Goal: Task Accomplishment & Management: Manage account settings

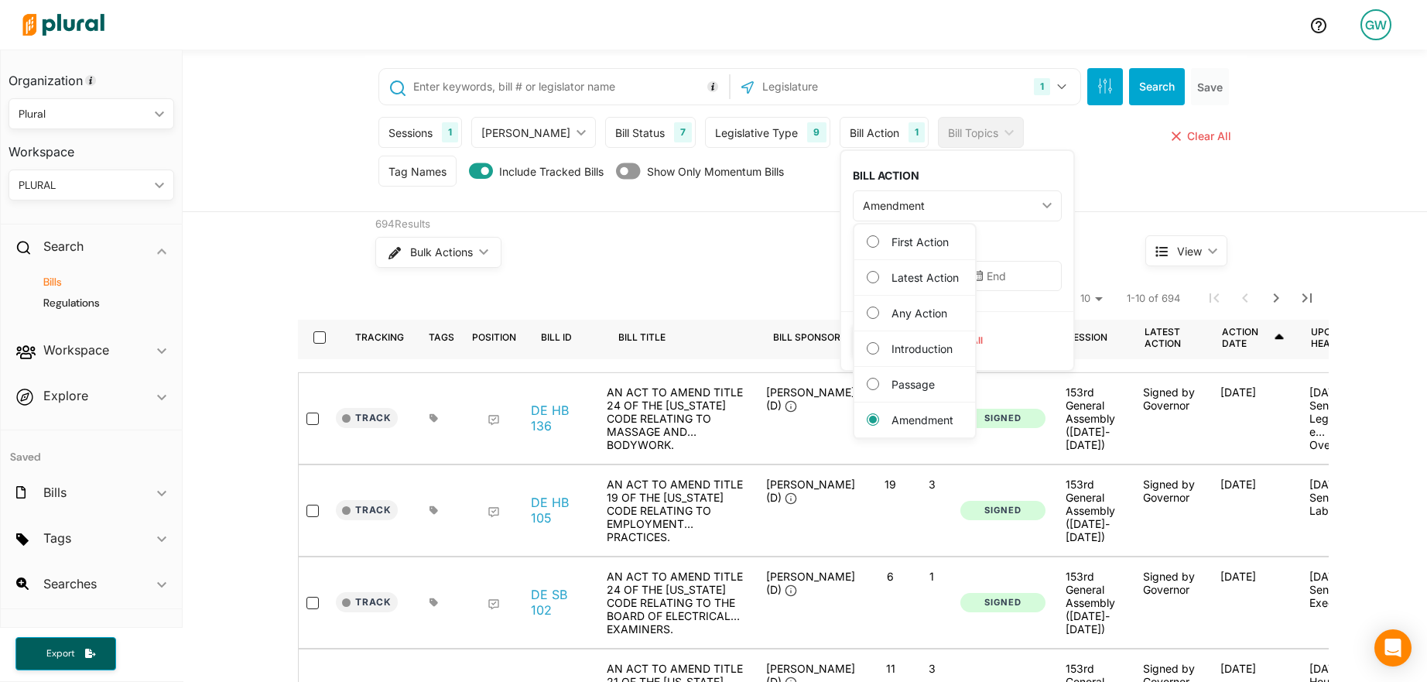
drag, startPoint x: 0, startPoint y: 0, endPoint x: 1378, endPoint y: 31, distance: 1378.0
click at [1378, 31] on div "GW" at bounding box center [1376, 24] width 31 height 31
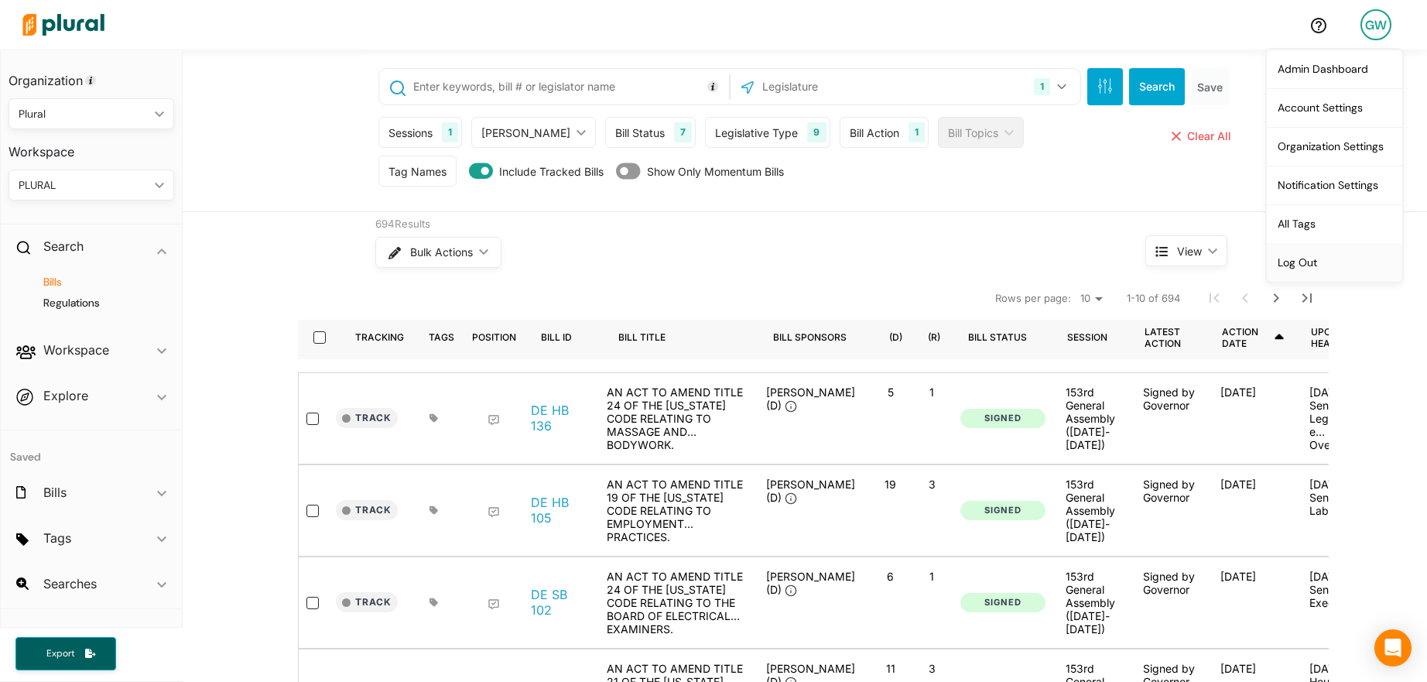
click at [1351, 272] on link "Log Out" at bounding box center [1334, 262] width 135 height 39
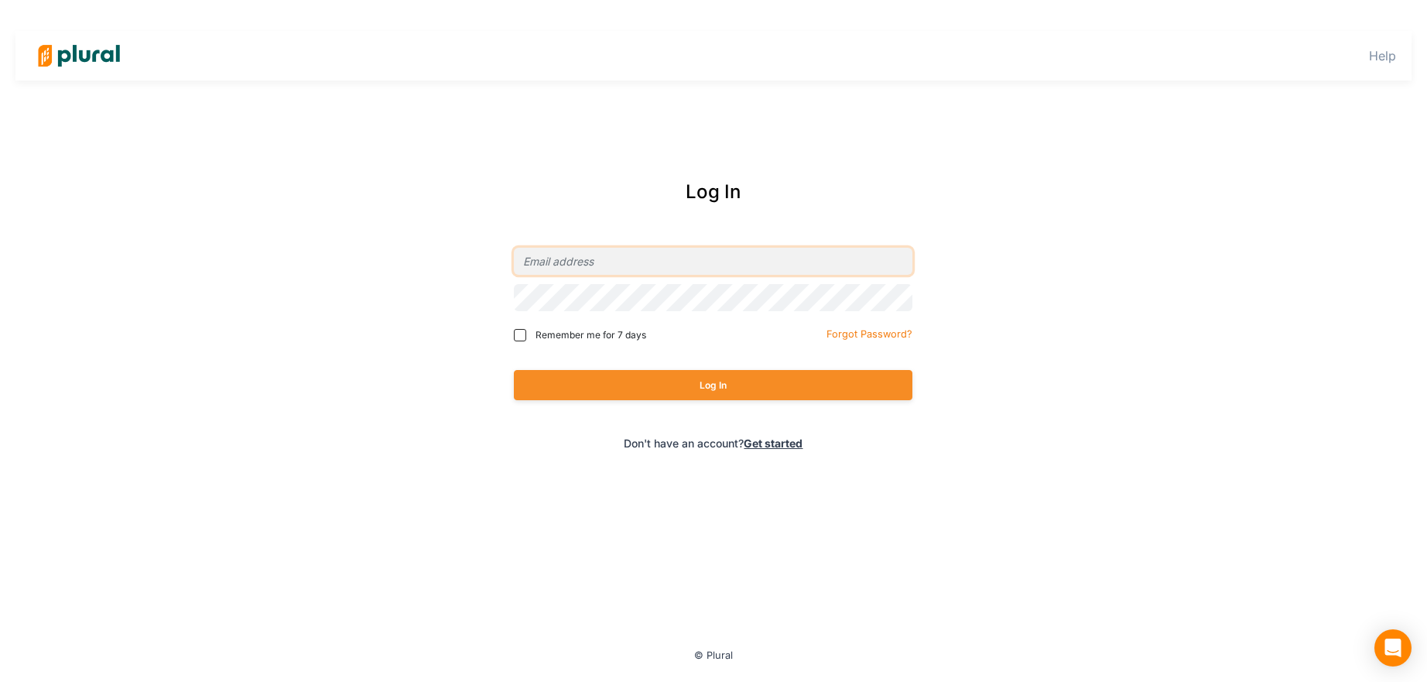
click at [659, 252] on input "email" at bounding box center [713, 261] width 399 height 27
type input "[PERSON_NAME][EMAIL_ADDRESS][DOMAIN_NAME]"
click at [701, 385] on button "Log In" at bounding box center [713, 385] width 399 height 30
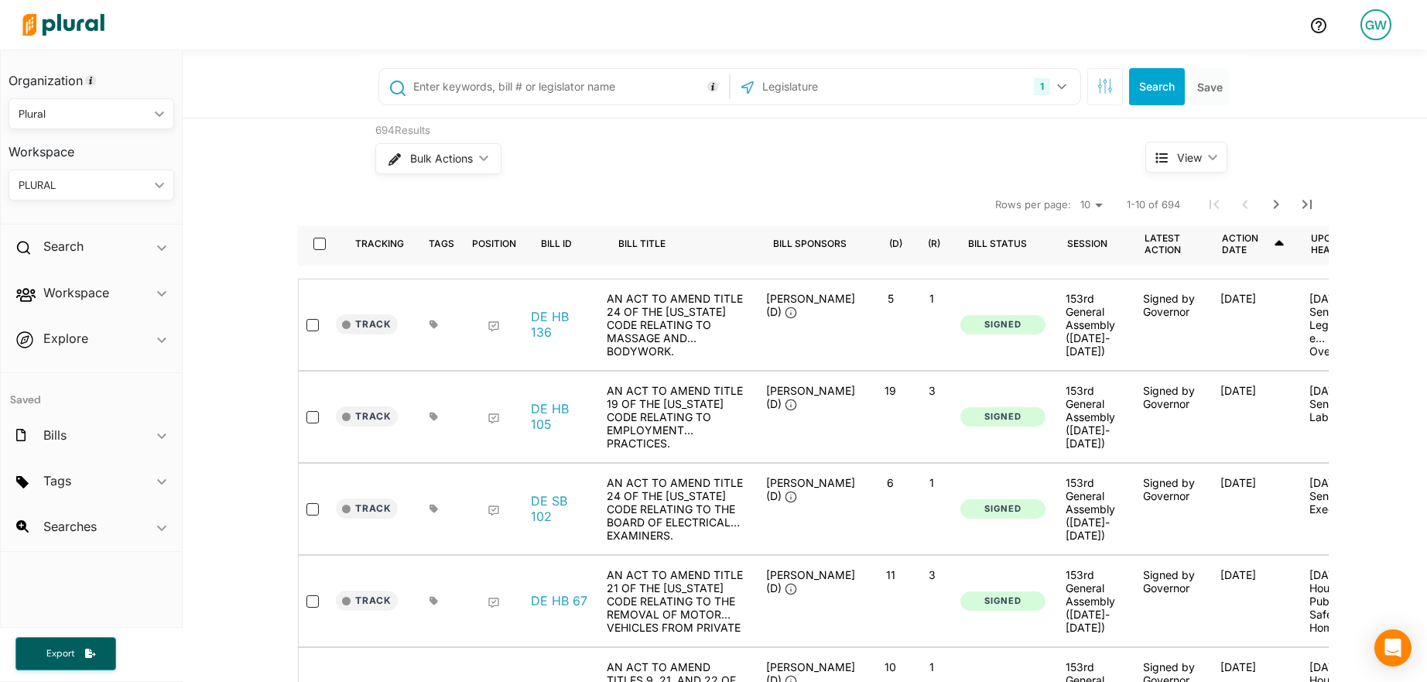
click at [1382, 22] on div "GW" at bounding box center [1376, 24] width 31 height 31
click at [1334, 78] on link "Admin Dashboard" at bounding box center [1334, 69] width 135 height 39
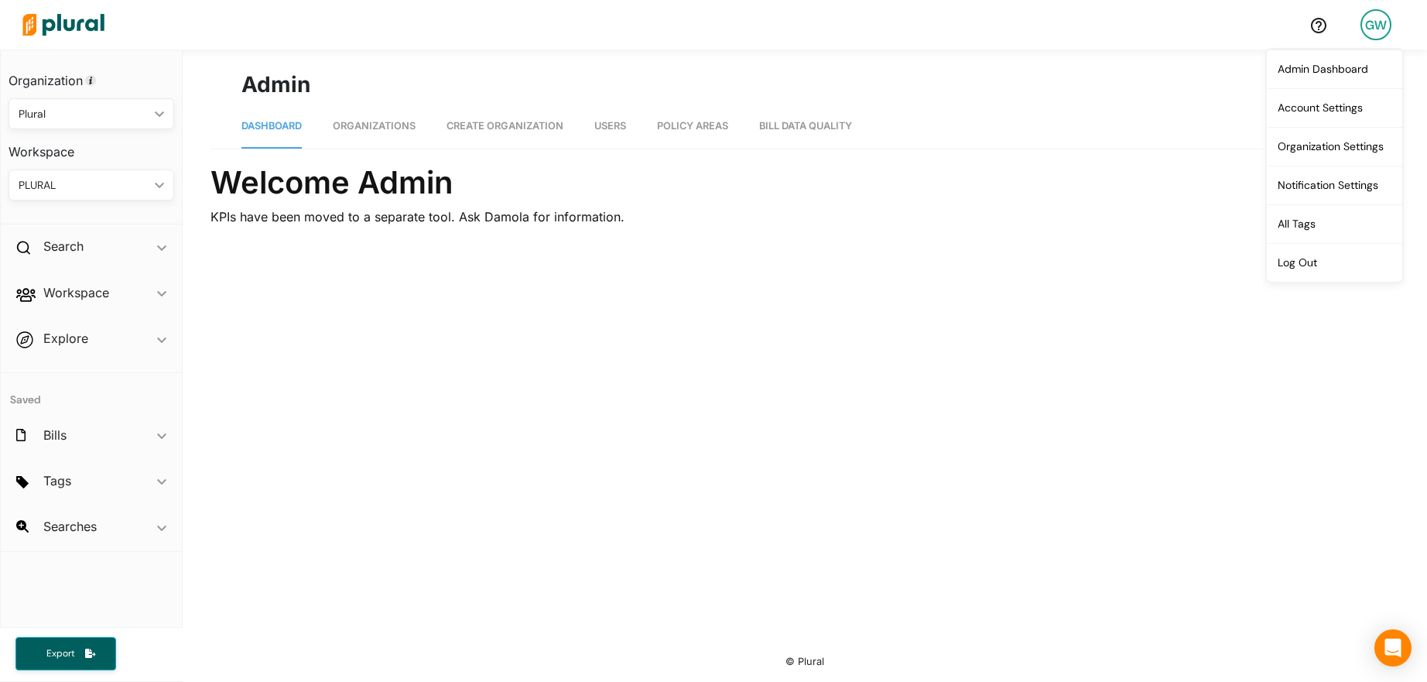
click at [354, 138] on link "Organizations" at bounding box center [374, 126] width 83 height 44
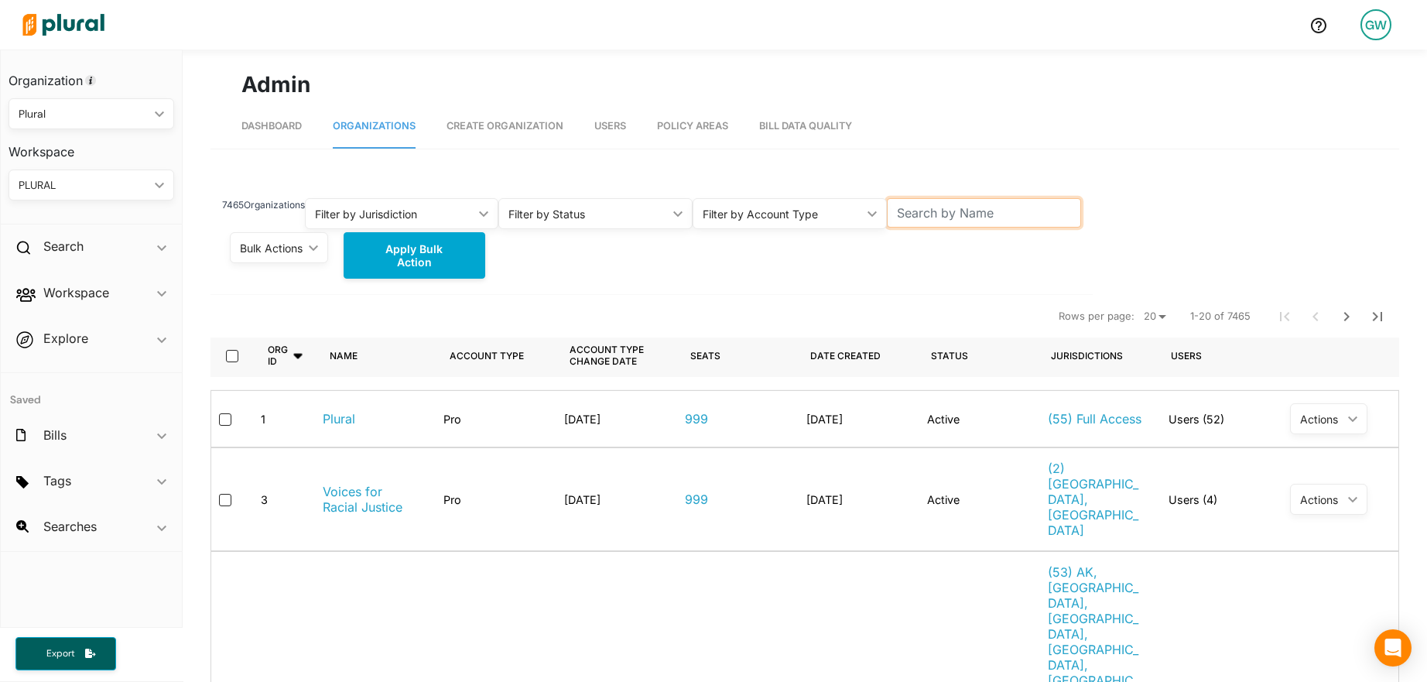
click at [974, 210] on input "text" at bounding box center [984, 212] width 194 height 29
paste input "[EMAIL_ADDRESS][DOMAIN_NAME]"
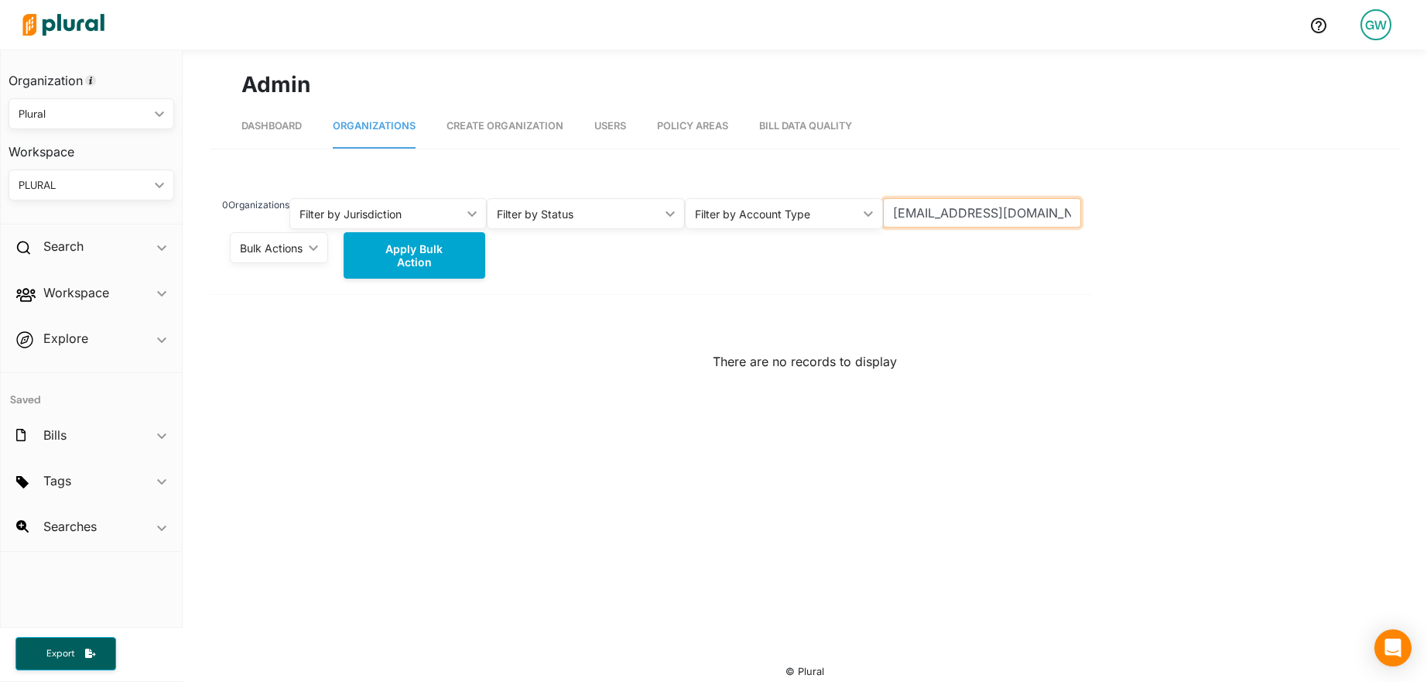
drag, startPoint x: 964, startPoint y: 217, endPoint x: 844, endPoint y: 217, distance: 119.2
click at [844, 217] on div "0 Organizations Filter by Jurisdiction ic_keyboard_arrow_down All [US_STATE] [U…" at bounding box center [652, 205] width 882 height 50
click at [967, 215] on input "[DOMAIN_NAME]" at bounding box center [982, 212] width 198 height 29
click at [927, 214] on input "tpaction" at bounding box center [982, 212] width 198 height 29
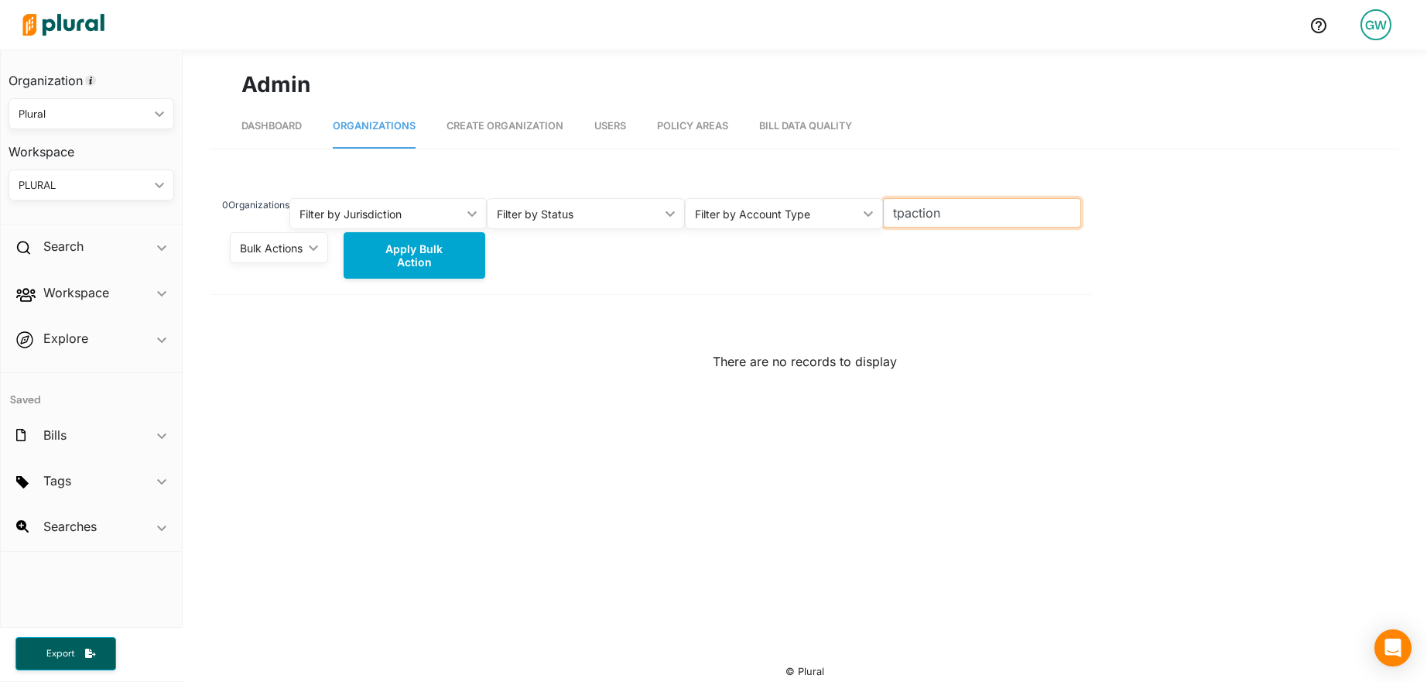
click at [927, 214] on input "tpaction" at bounding box center [982, 212] width 198 height 29
type input "turning point"
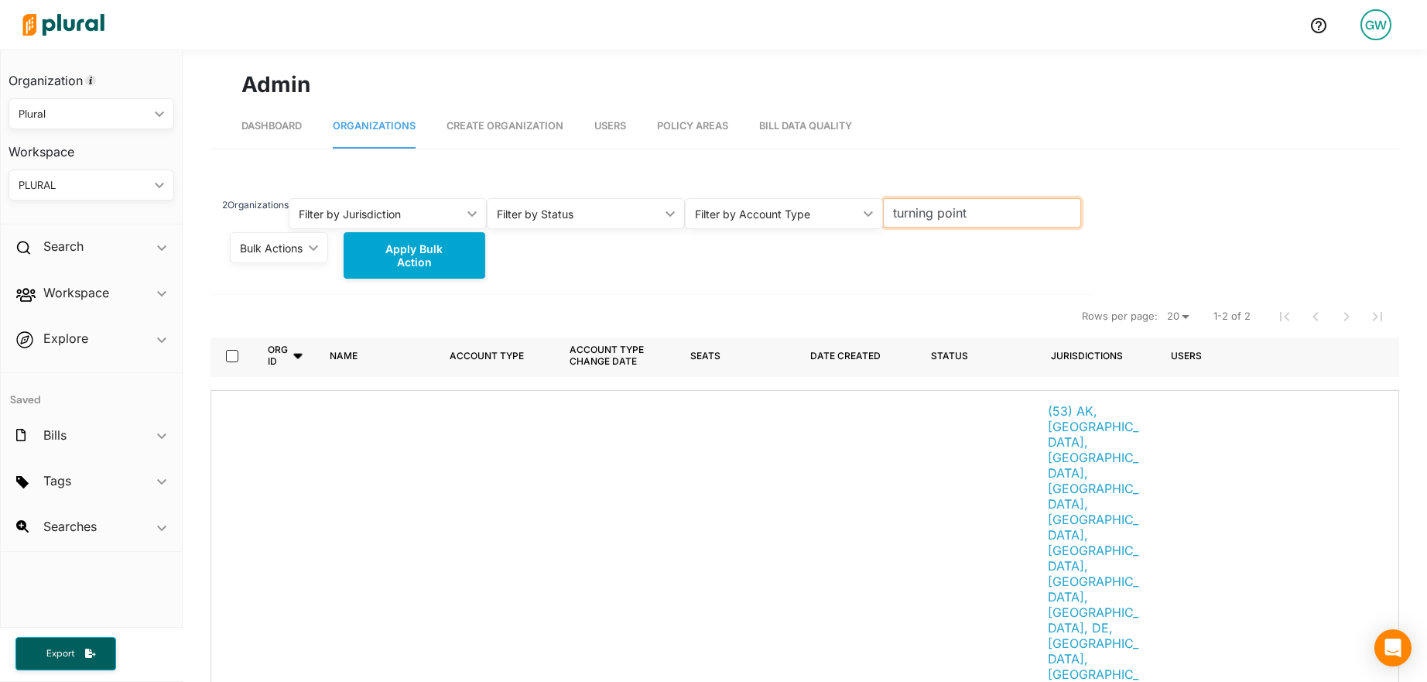
scroll to position [282, 0]
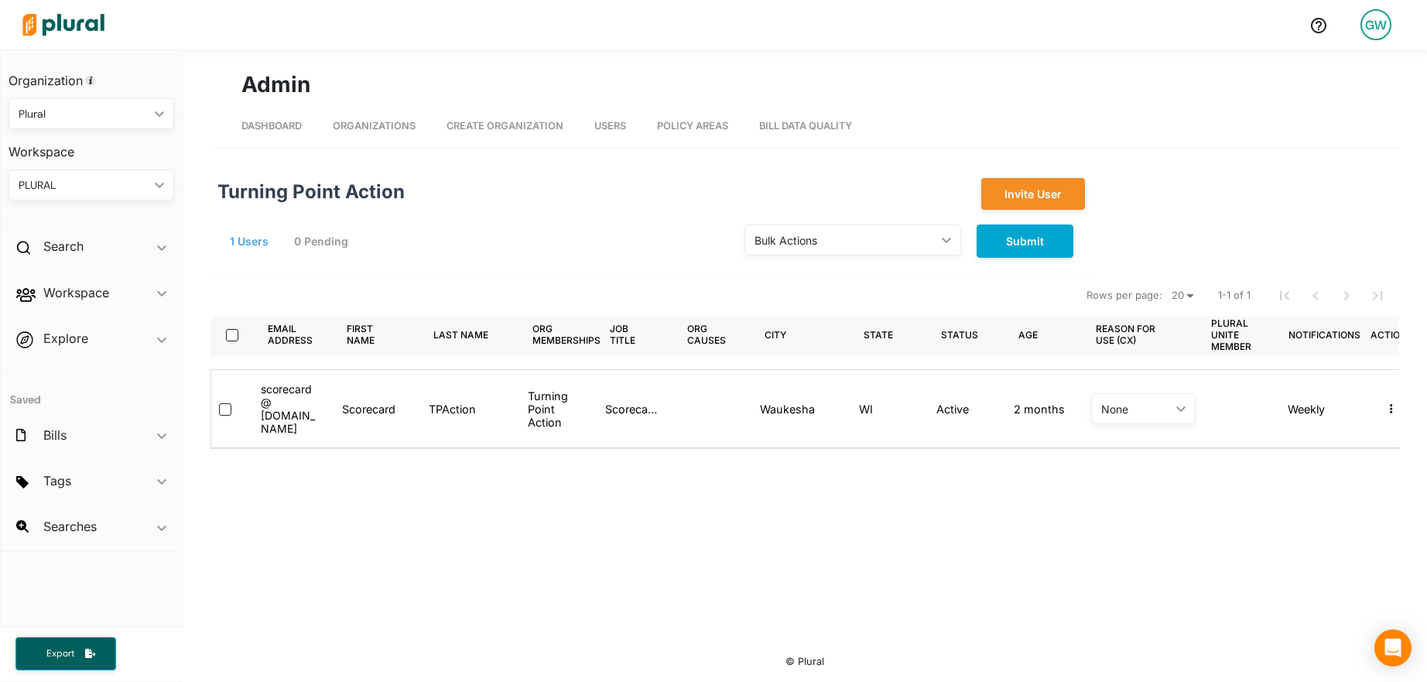
scroll to position [0, 45]
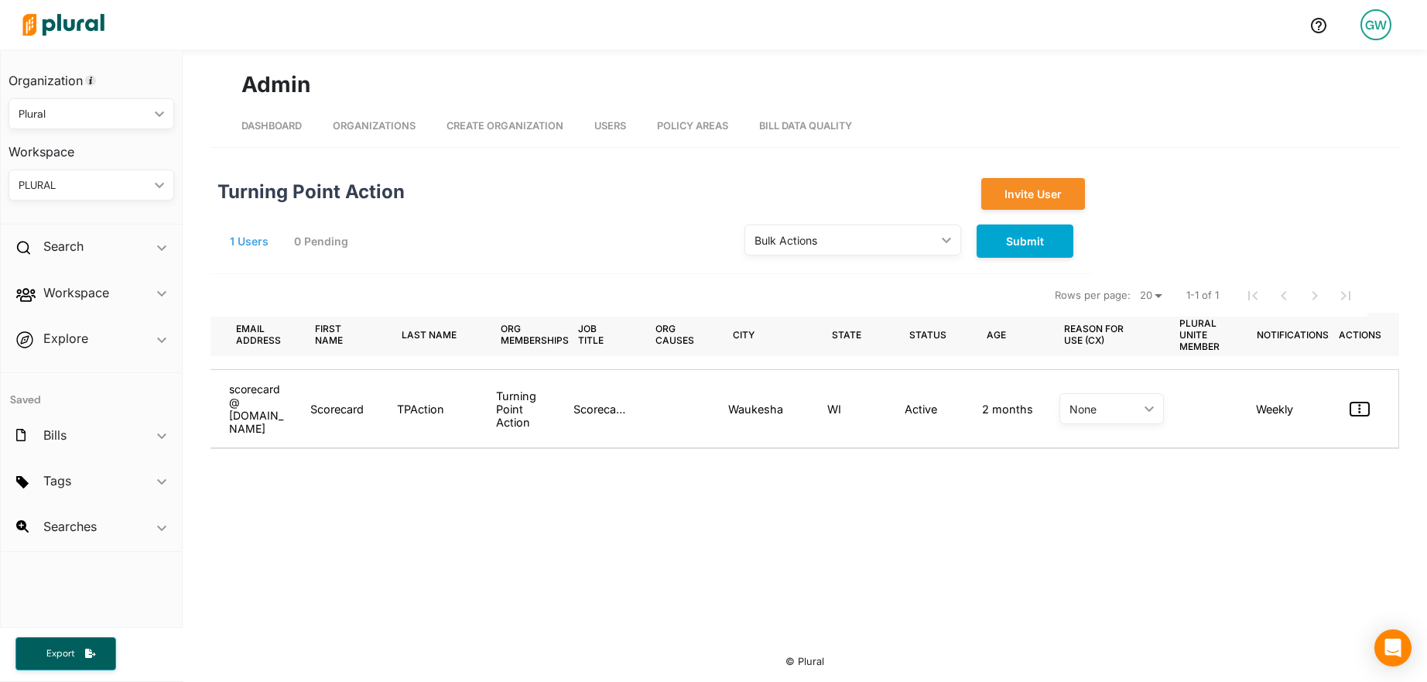
click at [1368, 413] on button "button" at bounding box center [1360, 408] width 19 height 13
click at [1318, 430] on div "Masquerade as user" at bounding box center [1302, 436] width 110 height 13
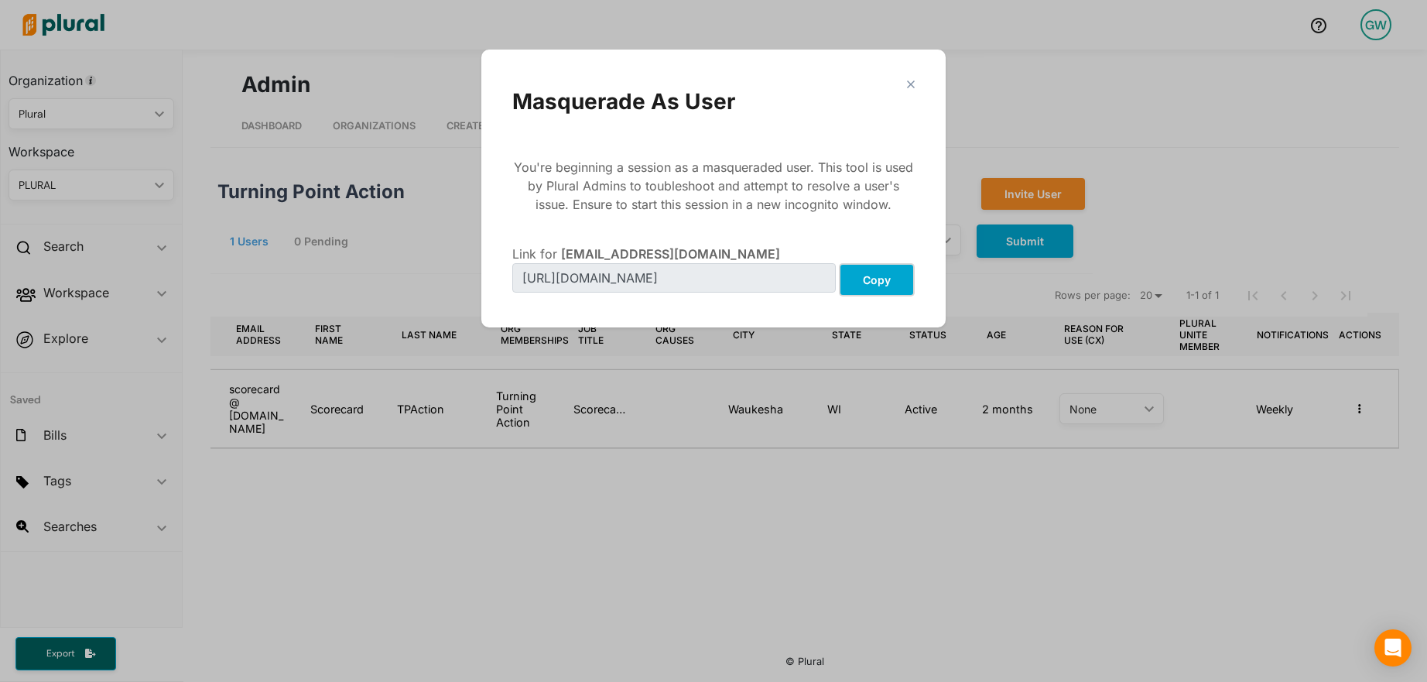
click at [892, 281] on button "Copy" at bounding box center [877, 279] width 76 height 33
click at [912, 85] on polygon "Modal" at bounding box center [910, 83] width 13 height 13
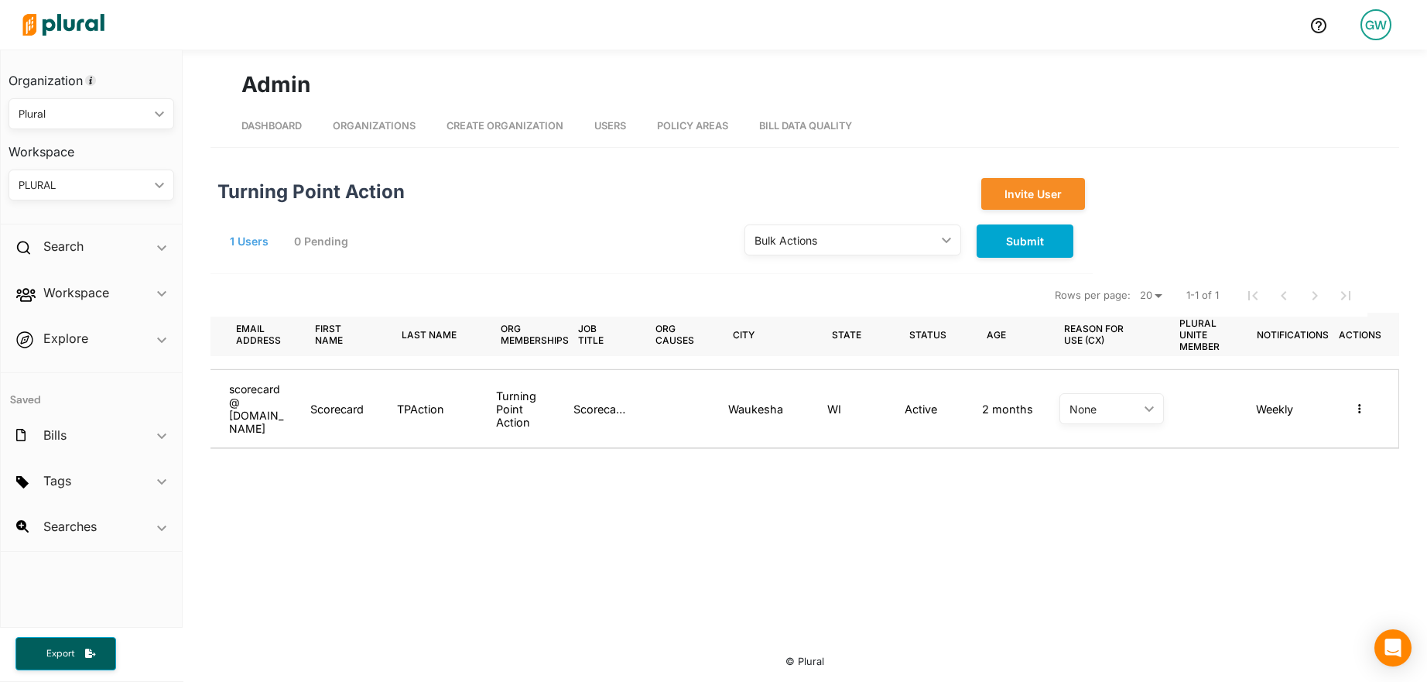
click at [784, 63] on div "Admin" at bounding box center [805, 75] width 1189 height 51
click at [371, 122] on span "Organizations" at bounding box center [374, 126] width 83 height 12
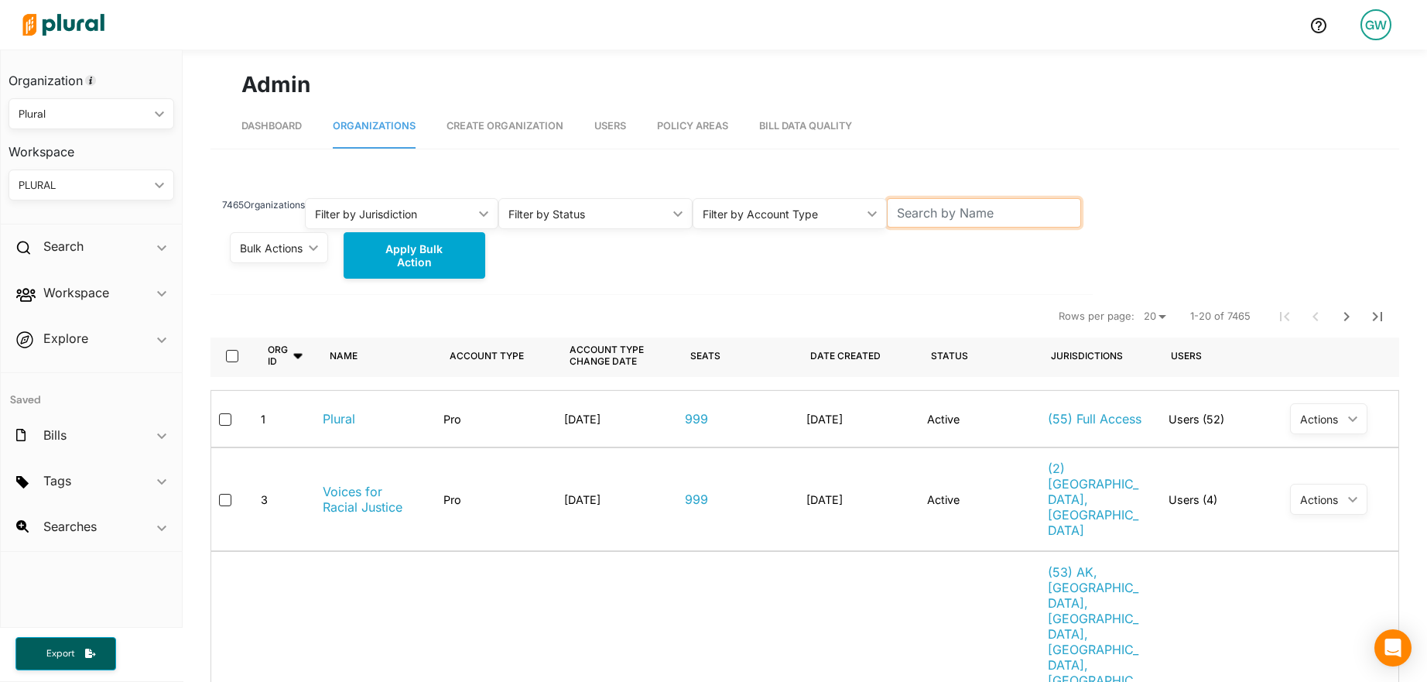
click at [992, 222] on input "text" at bounding box center [984, 212] width 194 height 29
paste input "[PERSON_NAME][EMAIL_ADDRESS][DOMAIN_NAME]"
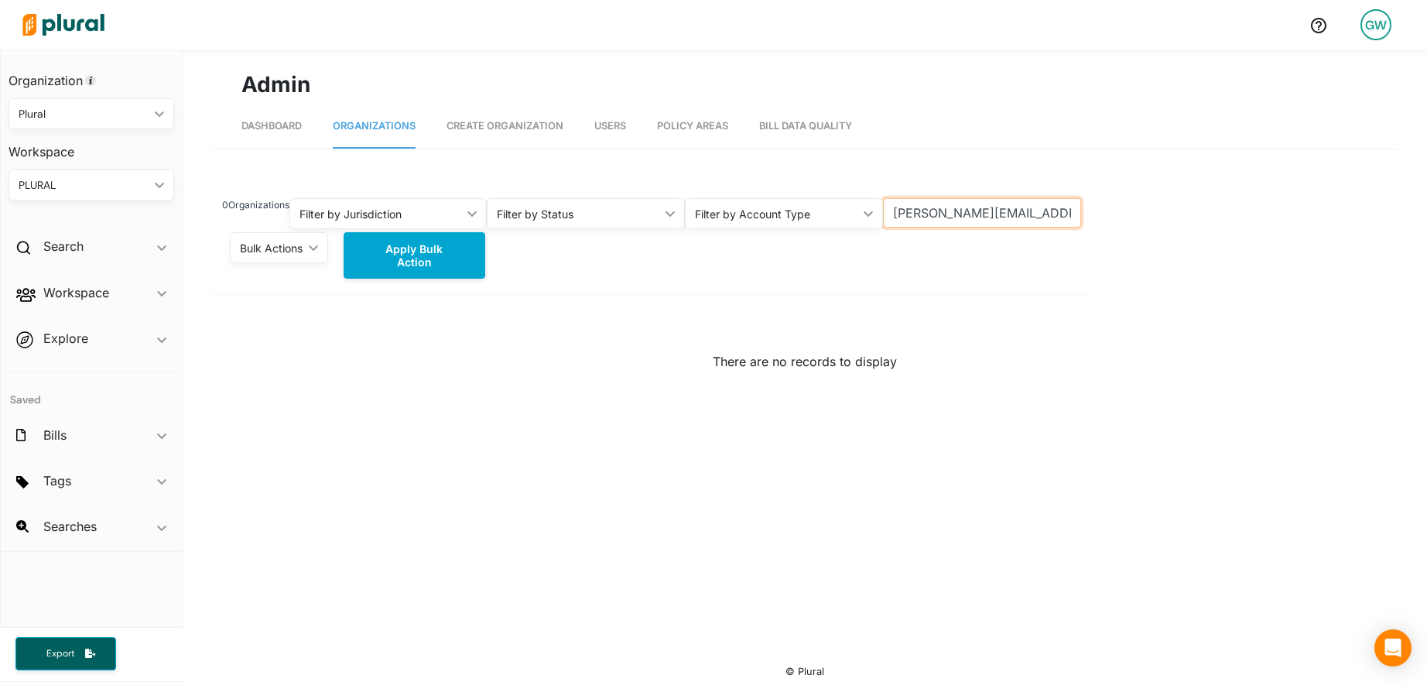
click at [981, 215] on input "[PERSON_NAME][EMAIL_ADDRESS][DOMAIN_NAME]" at bounding box center [982, 212] width 198 height 29
type input "Slingshot"
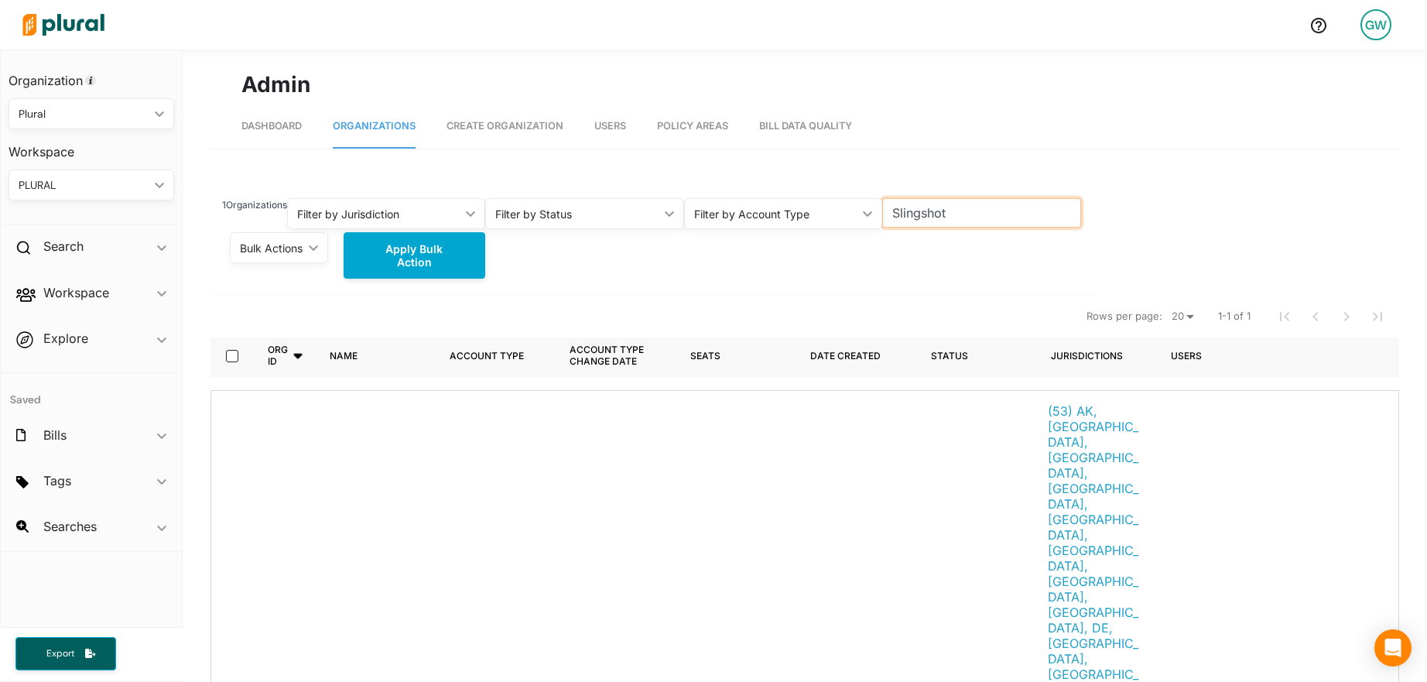
scroll to position [23, 0]
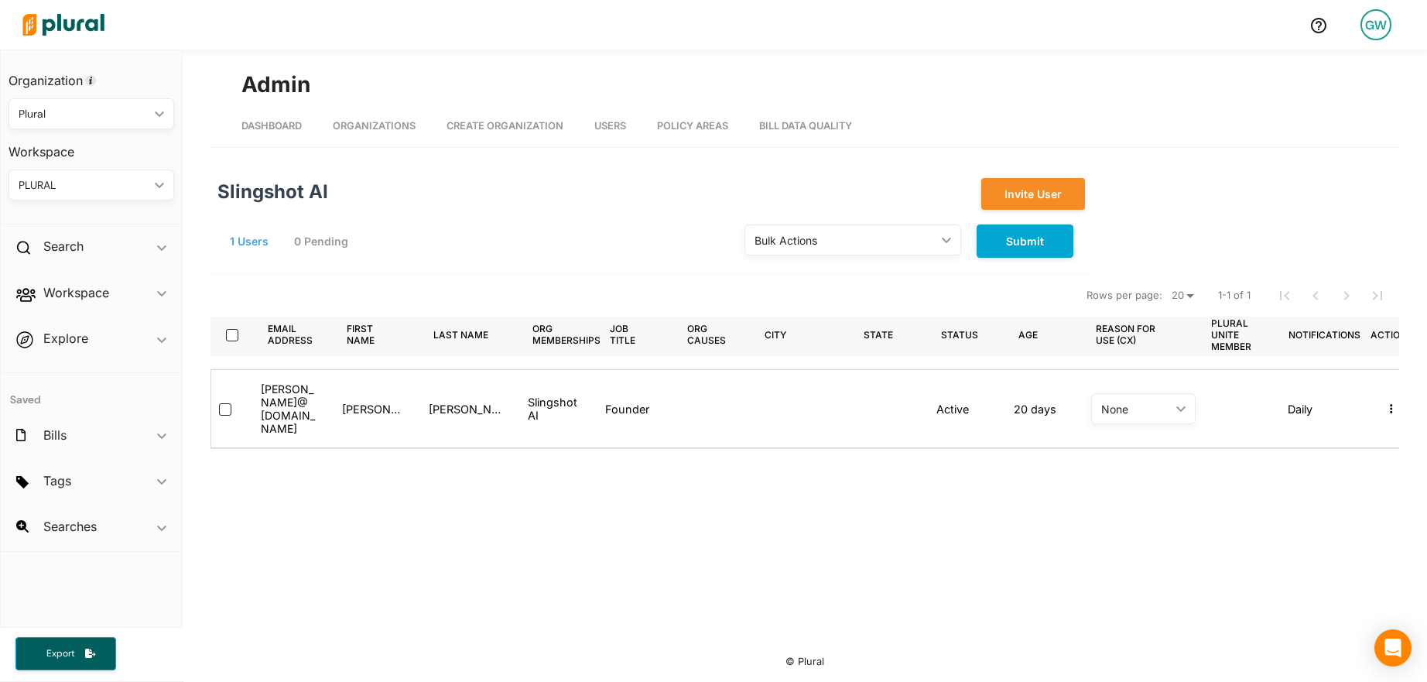
click at [406, 441] on div "Email address reverse sort First name reverse sort Last name reverse sort Org M…" at bounding box center [805, 444] width 1189 height 341
click at [555, 405] on div "Slingshot AI" at bounding box center [554, 408] width 53 height 26
copy div "Slingshot AI"
